Goal: Transaction & Acquisition: Register for event/course

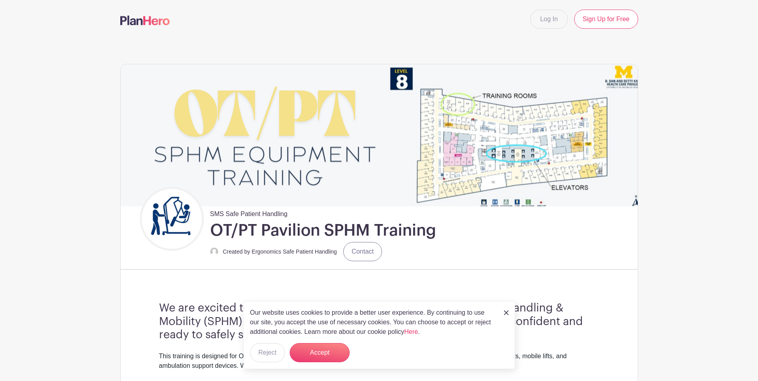
click at [506, 312] on img at bounding box center [506, 313] width 5 height 5
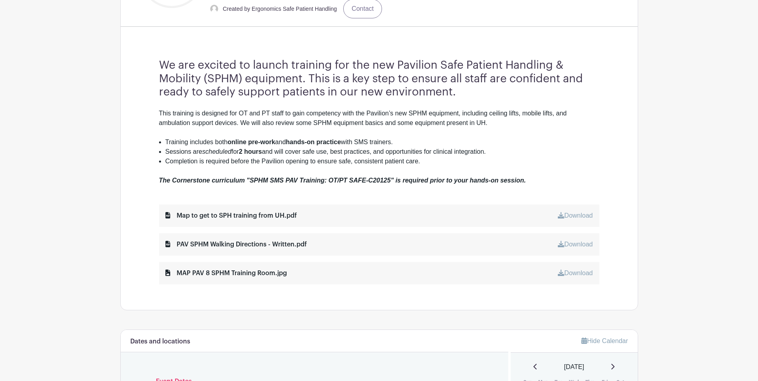
scroll to position [240, 0]
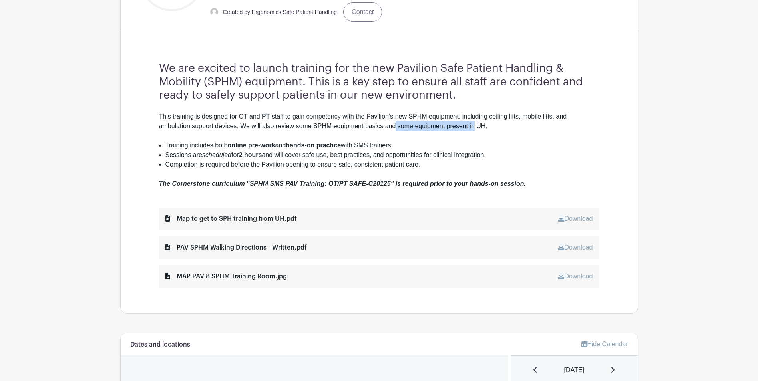
drag, startPoint x: 395, startPoint y: 126, endPoint x: 476, endPoint y: 126, distance: 81.1
click at [476, 126] on div "This training is designed for OT and PT staff to gain competency with the Pavil…" at bounding box center [379, 126] width 440 height 29
click at [478, 126] on div "This training is designed for OT and PT staff to gain competency with the Pavil…" at bounding box center [379, 126] width 440 height 29
click at [231, 276] on div "MAP PAV 8 SPHM Training Room.jpg" at bounding box center [226, 277] width 122 height 10
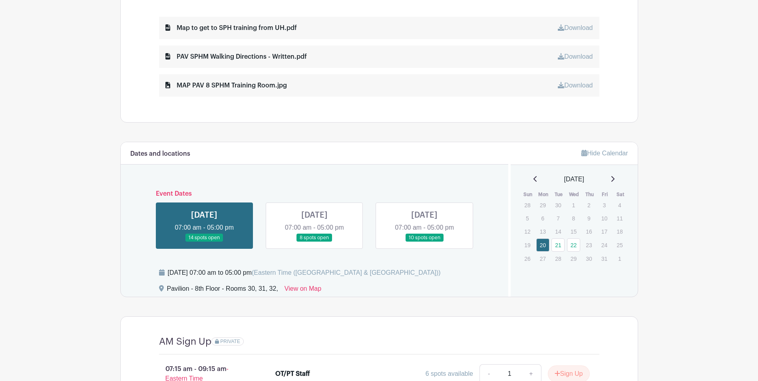
scroll to position [440, 0]
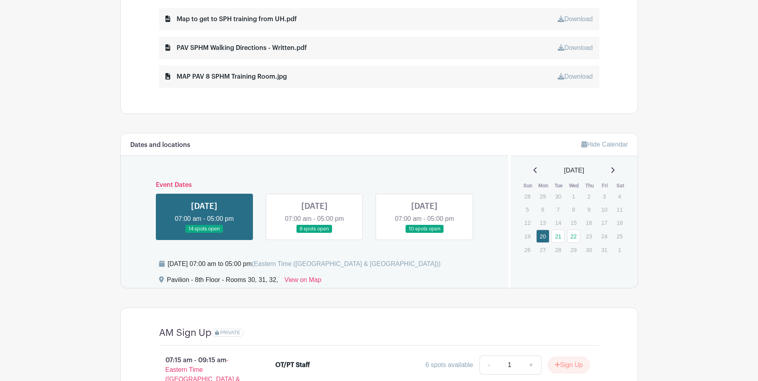
click at [425, 233] on link at bounding box center [425, 233] width 0 height 0
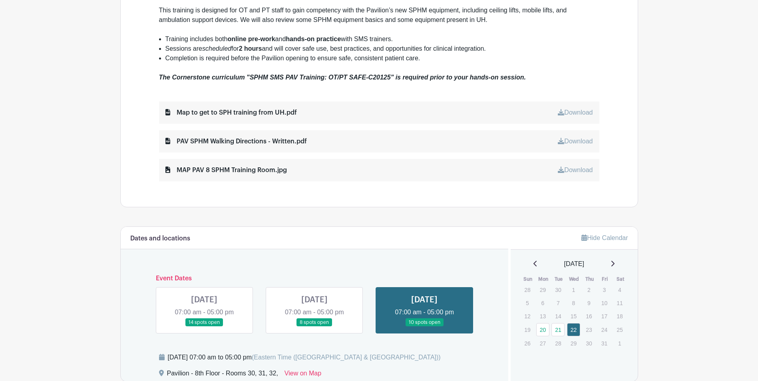
scroll to position [391, 0]
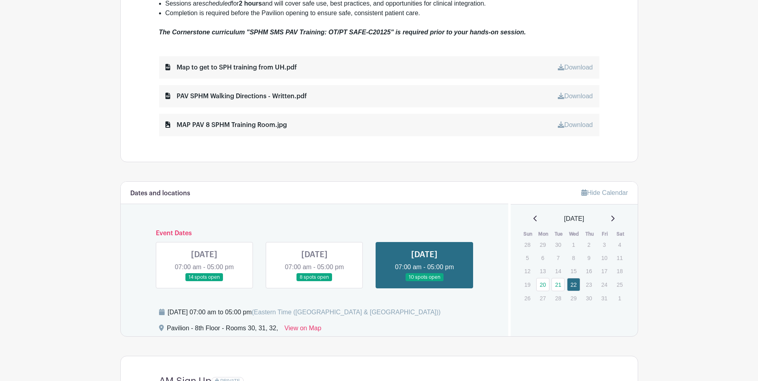
click at [315, 282] on link at bounding box center [315, 282] width 0 height 0
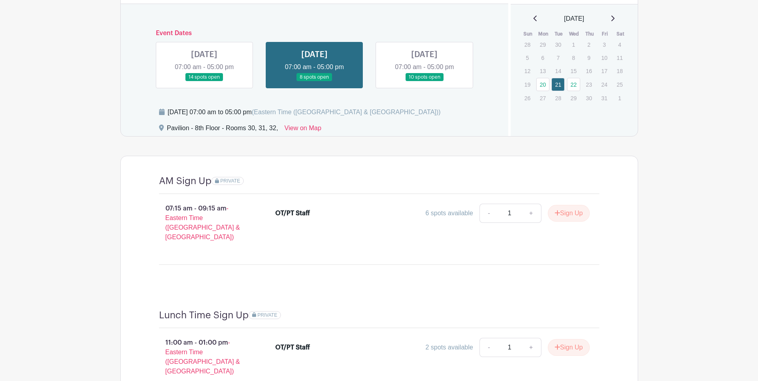
scroll to position [591, 0]
click at [204, 82] on link at bounding box center [204, 82] width 0 height 0
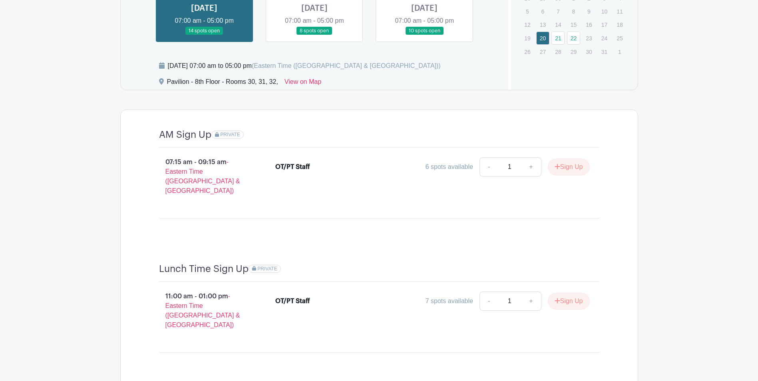
scroll to position [631, 0]
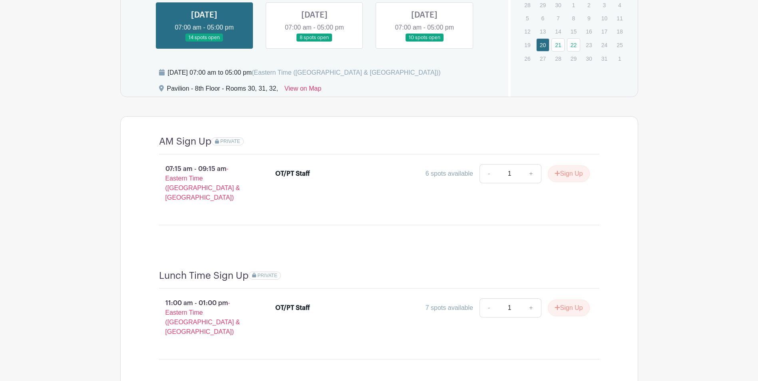
click at [425, 42] on link at bounding box center [425, 42] width 0 height 0
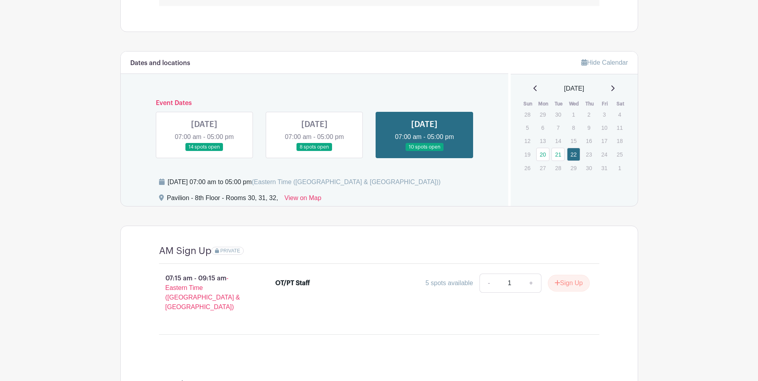
scroll to position [511, 0]
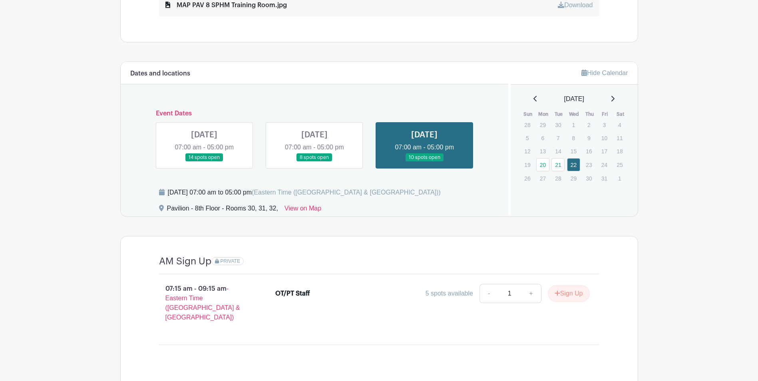
click at [204, 162] on link at bounding box center [204, 162] width 0 height 0
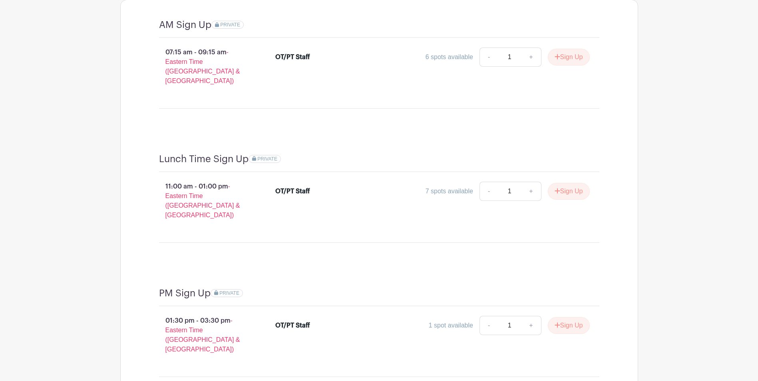
scroll to position [751, 0]
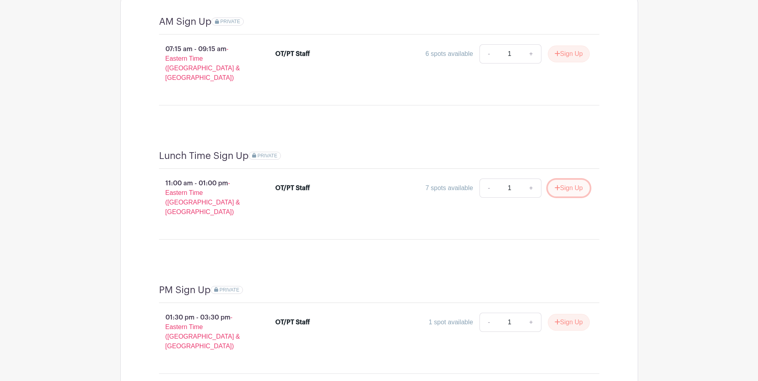
click at [565, 182] on button "Sign Up" at bounding box center [569, 188] width 42 height 17
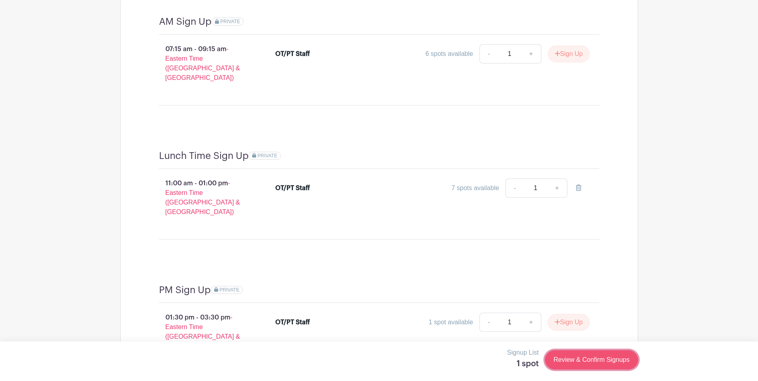
click at [585, 362] on link "Review & Confirm Signups" at bounding box center [591, 360] width 93 height 19
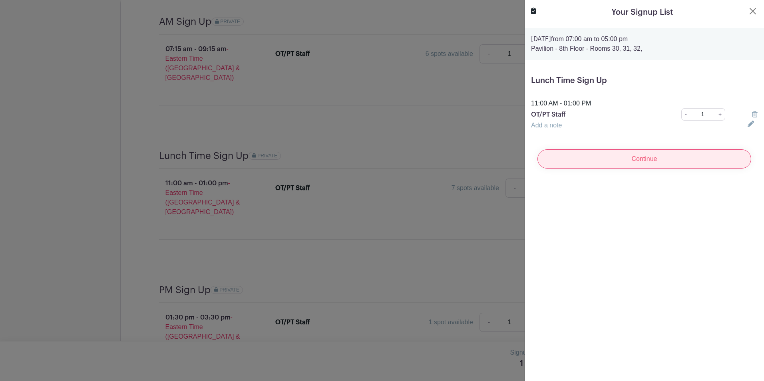
click at [628, 158] on input "Continue" at bounding box center [645, 158] width 214 height 19
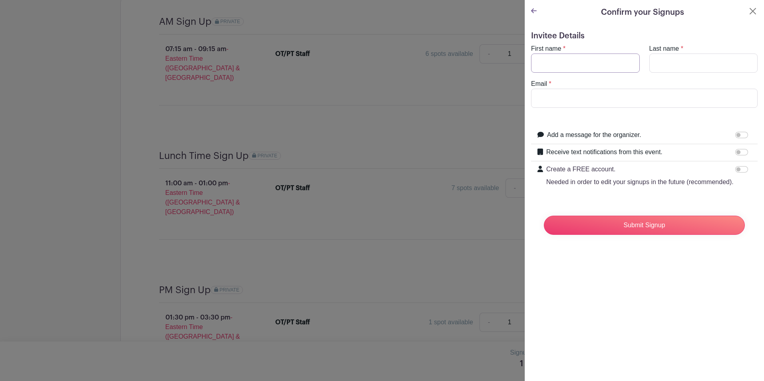
click at [573, 63] on input "First name" at bounding box center [585, 63] width 109 height 19
type input "h"
type input "[PERSON_NAME]"
type input "Mierzwiak"
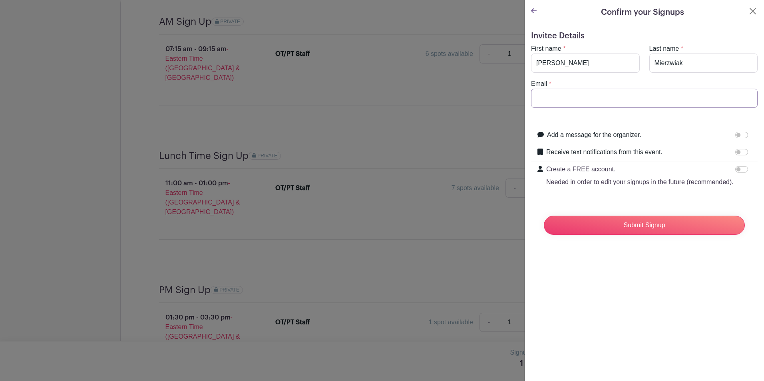
click at [552, 96] on input "Email" at bounding box center [644, 98] width 227 height 19
type input "[EMAIL_ADDRESS][DOMAIN_NAME]"
click at [615, 233] on input "Submit Signup" at bounding box center [644, 225] width 201 height 19
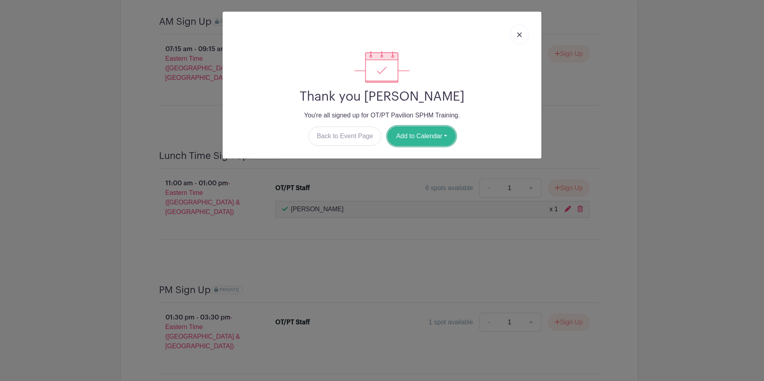
click at [410, 136] on button "Add to Calendar" at bounding box center [422, 136] width 68 height 19
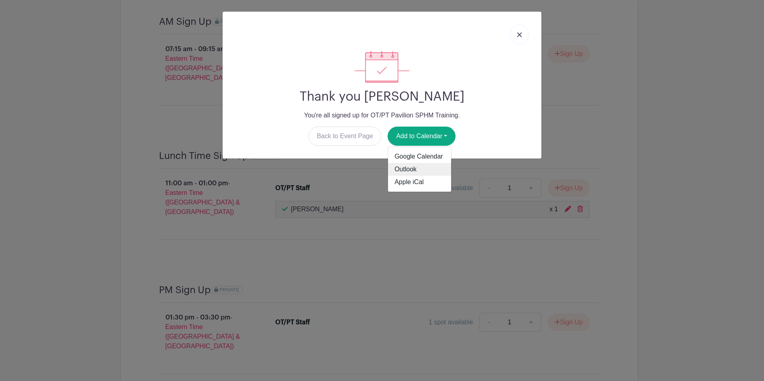
click at [412, 170] on link "Outlook" at bounding box center [419, 169] width 63 height 13
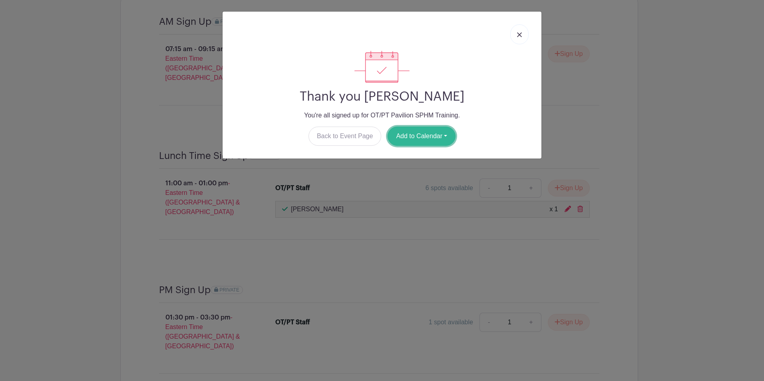
click at [437, 135] on button "Add to Calendar" at bounding box center [422, 136] width 68 height 19
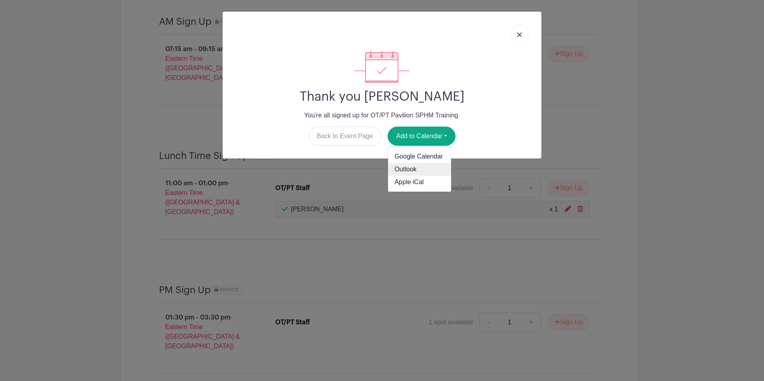
click at [425, 168] on link "Outlook" at bounding box center [419, 169] width 63 height 13
click at [524, 34] on link at bounding box center [519, 34] width 18 height 20
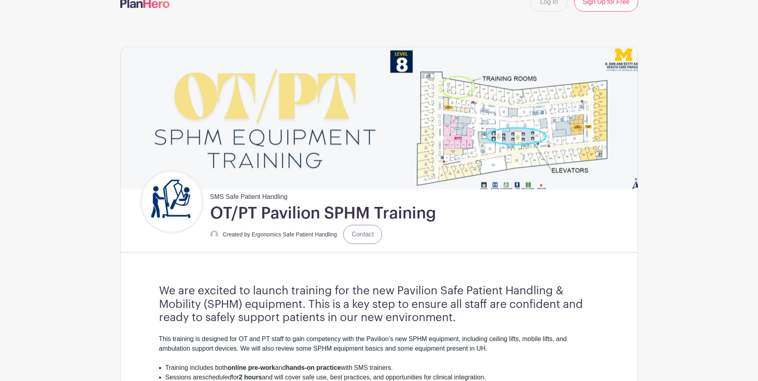
scroll to position [0, 0]
